Goal: Information Seeking & Learning: Learn about a topic

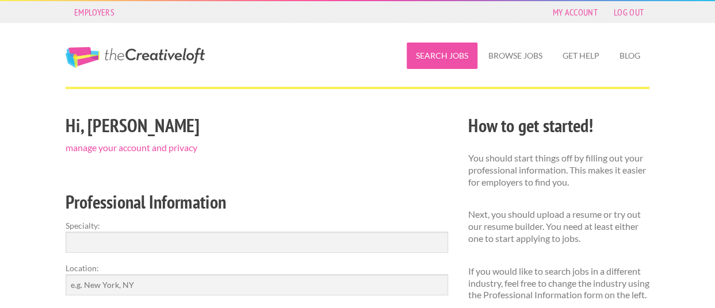
click at [449, 55] on link "Search Jobs" at bounding box center [442, 56] width 71 height 26
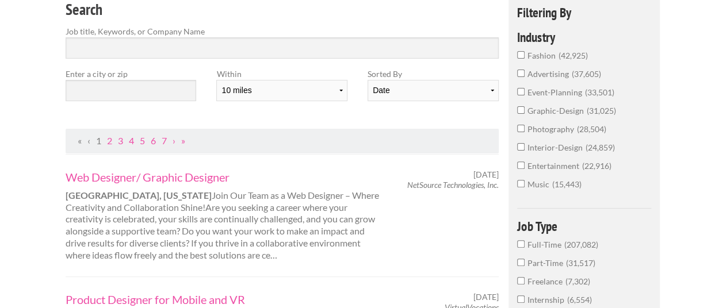
scroll to position [115, 0]
click at [96, 86] on input "text" at bounding box center [131, 89] width 131 height 21
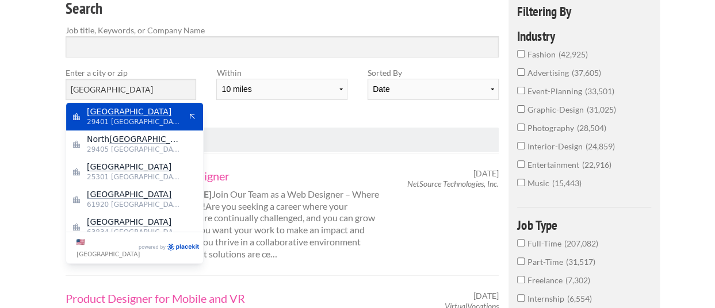
click at [123, 117] on span "29401 United States of America" at bounding box center [134, 122] width 94 height 10
type input "Charleston"
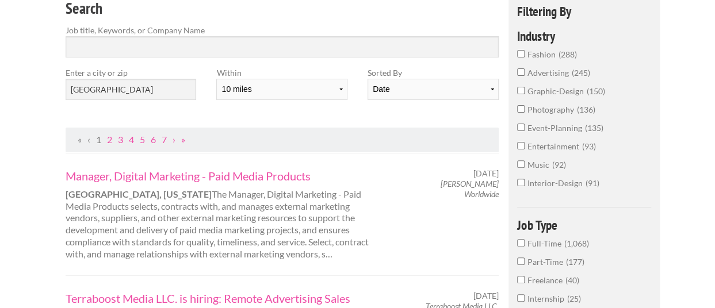
click at [522, 89] on input "graphic-design 150" at bounding box center [520, 90] width 7 height 7
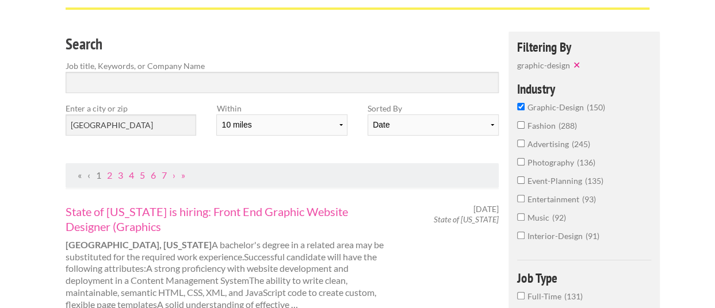
scroll to position [58, 0]
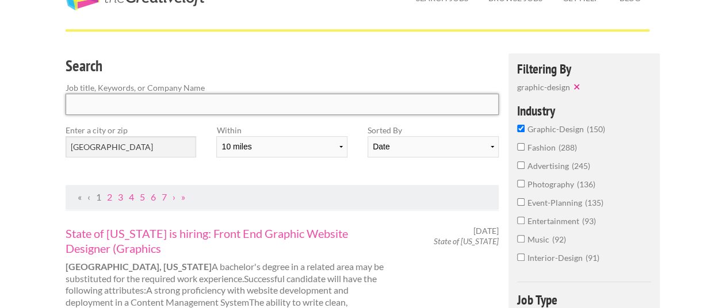
click at [140, 110] on input "Search" at bounding box center [282, 104] width 433 height 21
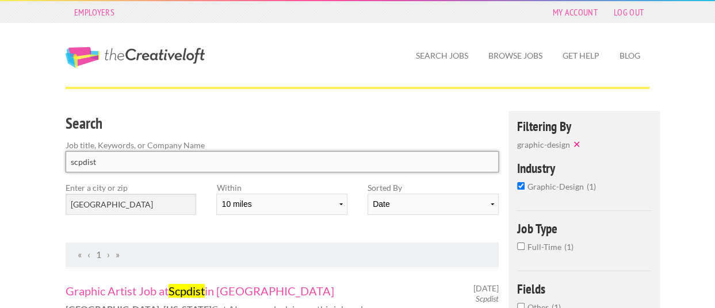
drag, startPoint x: 127, startPoint y: 163, endPoint x: 3, endPoint y: 147, distance: 124.2
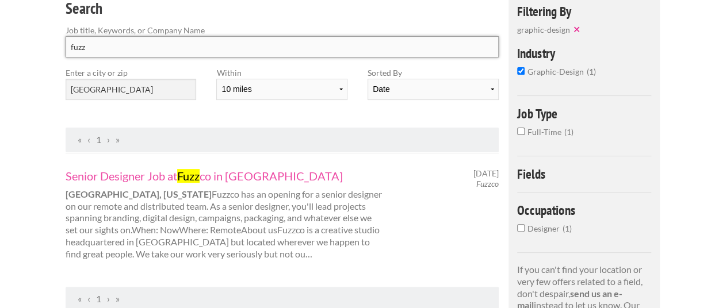
scroll to position [173, 0]
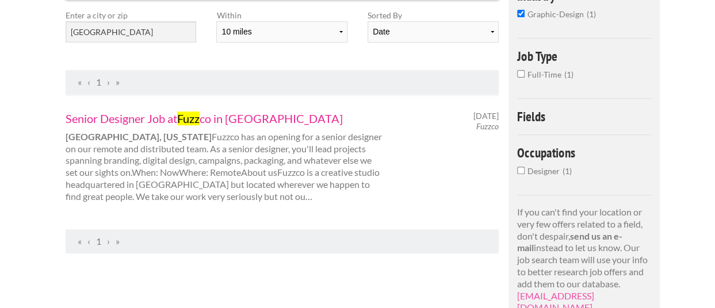
type input "fuzz"
click at [172, 113] on link "Senior Designer Job at Fuzz co in Charleston" at bounding box center [226, 118] width 320 height 15
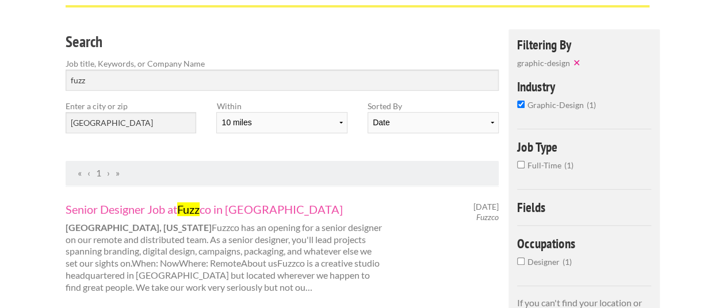
scroll to position [0, 0]
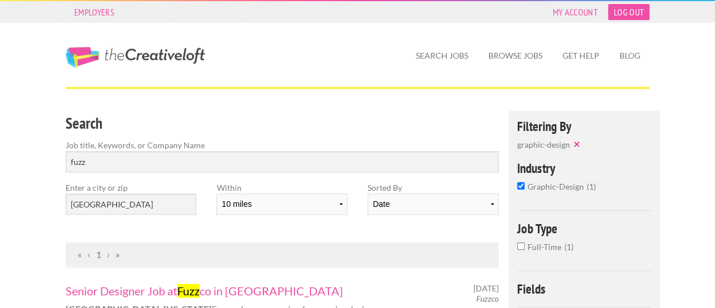
click at [631, 13] on link "Log Out" at bounding box center [628, 12] width 41 height 16
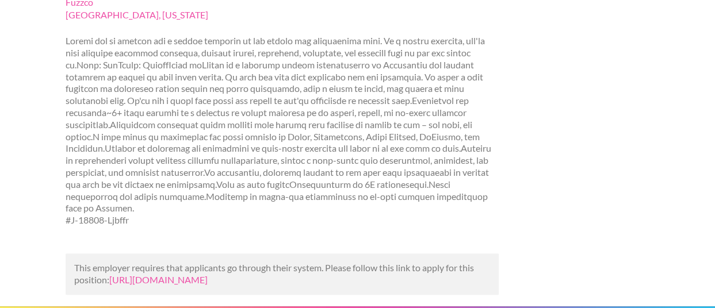
scroll to position [173, 0]
